Goal: Check status: Check status

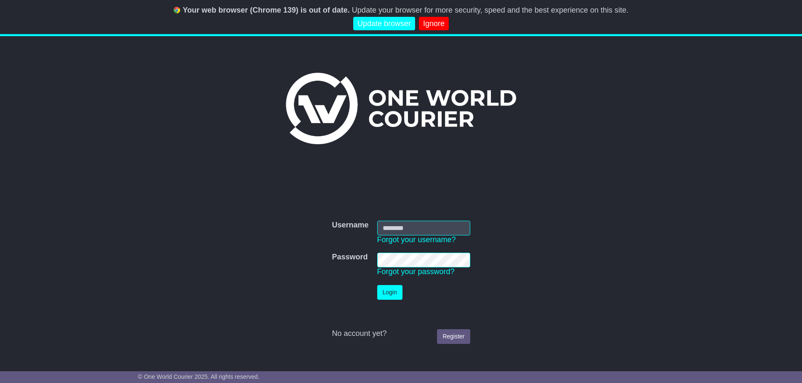
type input "**********"
click at [391, 296] on button "Login" at bounding box center [389, 292] width 25 height 15
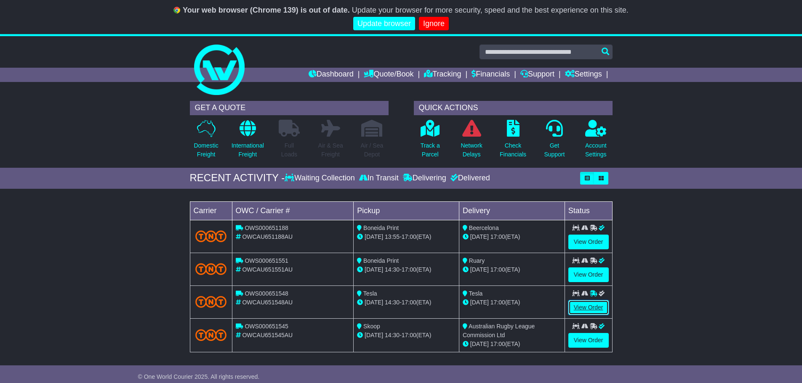
click at [593, 310] on link "View Order" at bounding box center [588, 307] width 40 height 15
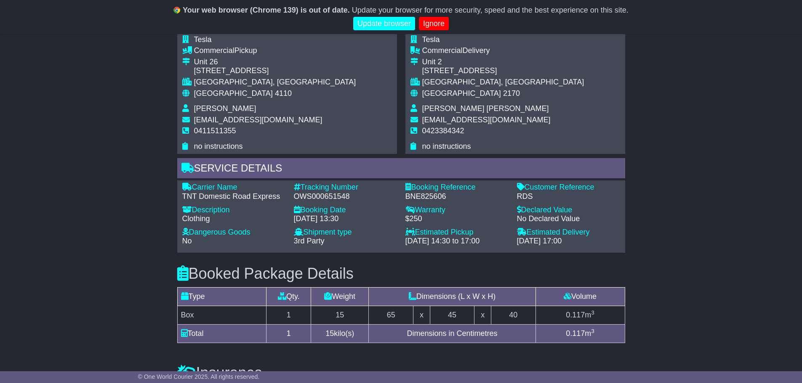
scroll to position [520, 0]
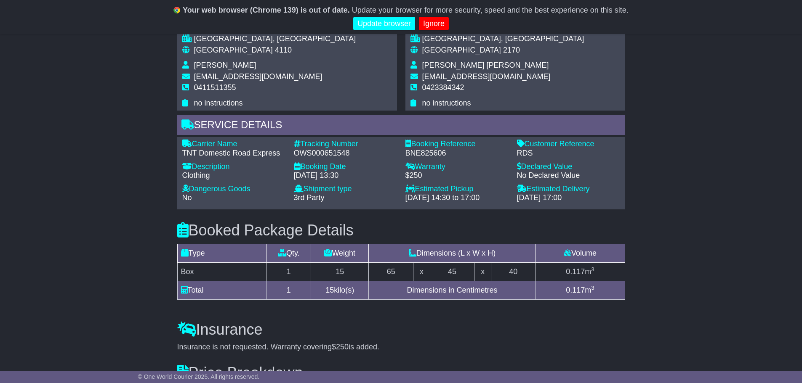
click at [298, 152] on div "OWS000651548" at bounding box center [345, 153] width 103 height 9
click at [134, 104] on div "Email Download Tracking Pricing Insurance" at bounding box center [401, 76] width 802 height 833
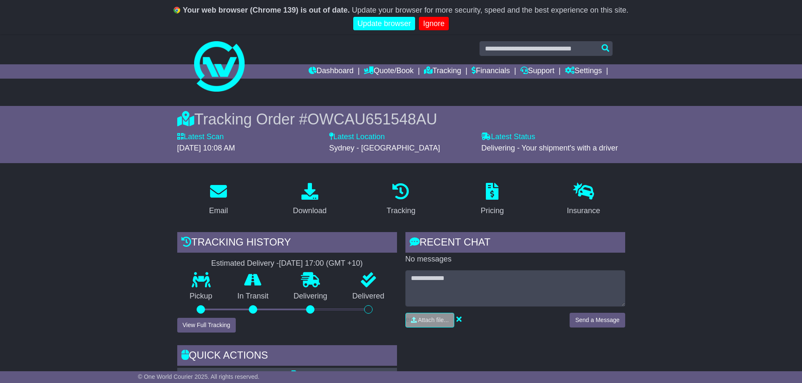
scroll to position [0, 0]
